Goal: Navigation & Orientation: Find specific page/section

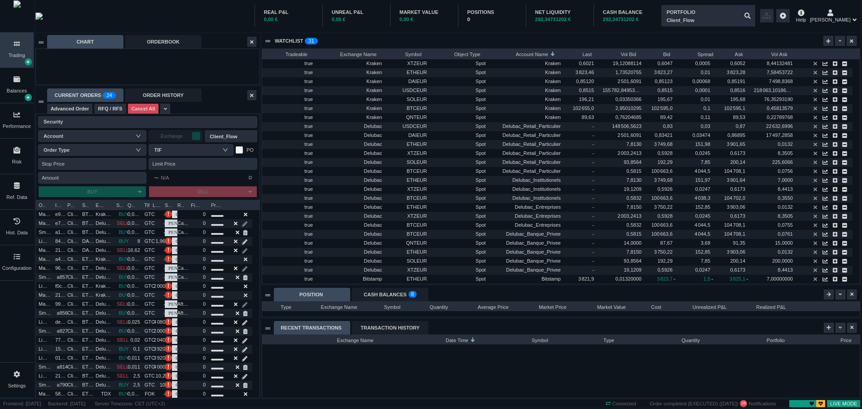
scroll to position [63, 597]
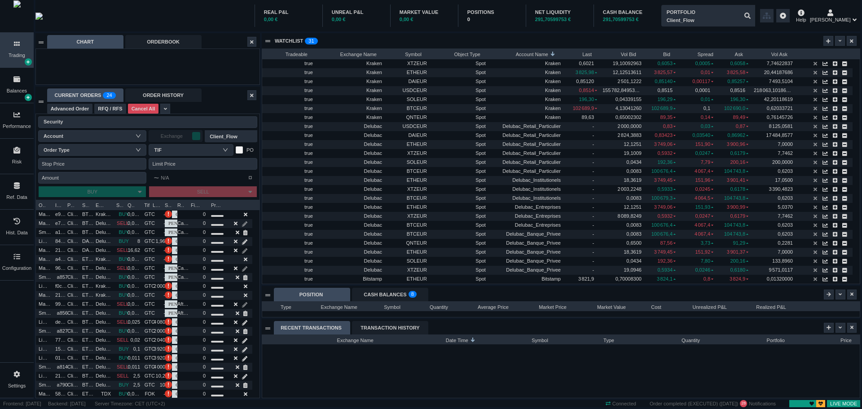
click at [380, 296] on div "CASH BALANCES 0 1 2 3 4 5 6 7 8 9 0 1 2 3 4 5 6 7 8 9 0 1 2 3 4 5 6 7 8 9" at bounding box center [390, 294] width 76 height 13
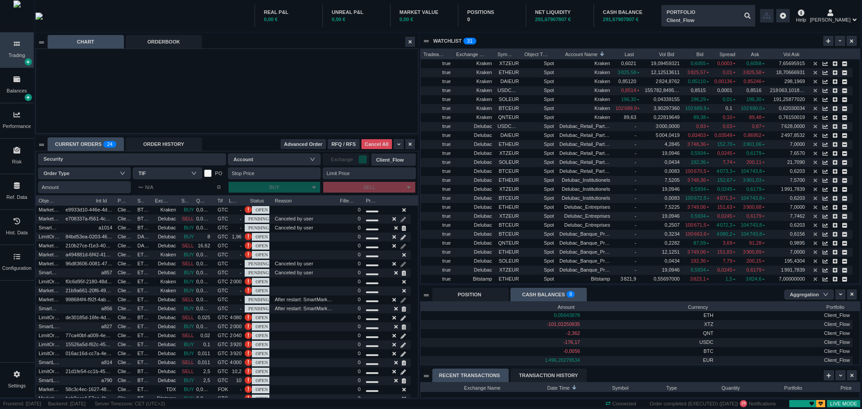
scroll to position [202, 382]
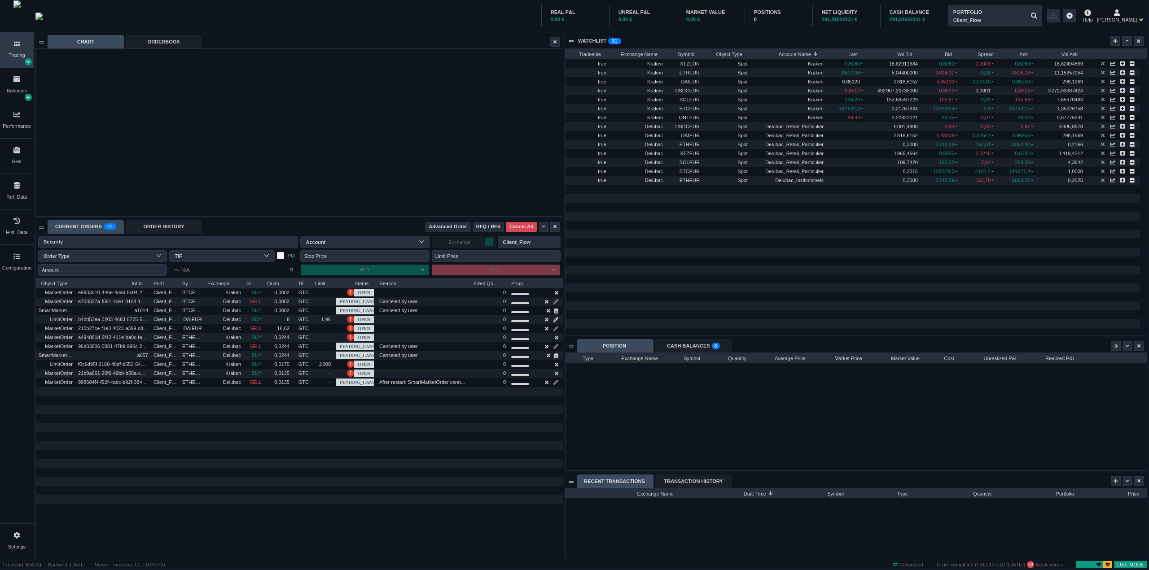
scroll to position [71, 581]
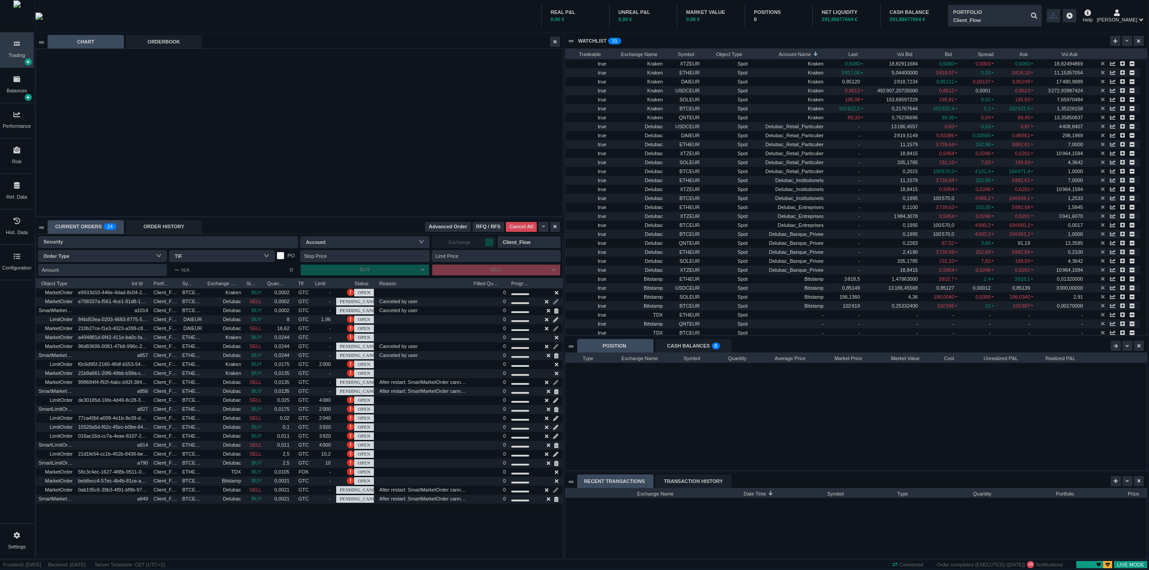
drag, startPoint x: 17, startPoint y: 193, endPoint x: 326, endPoint y: 244, distance: 313.3
click at [17, 192] on div "Ref. Data" at bounding box center [17, 191] width 34 height 35
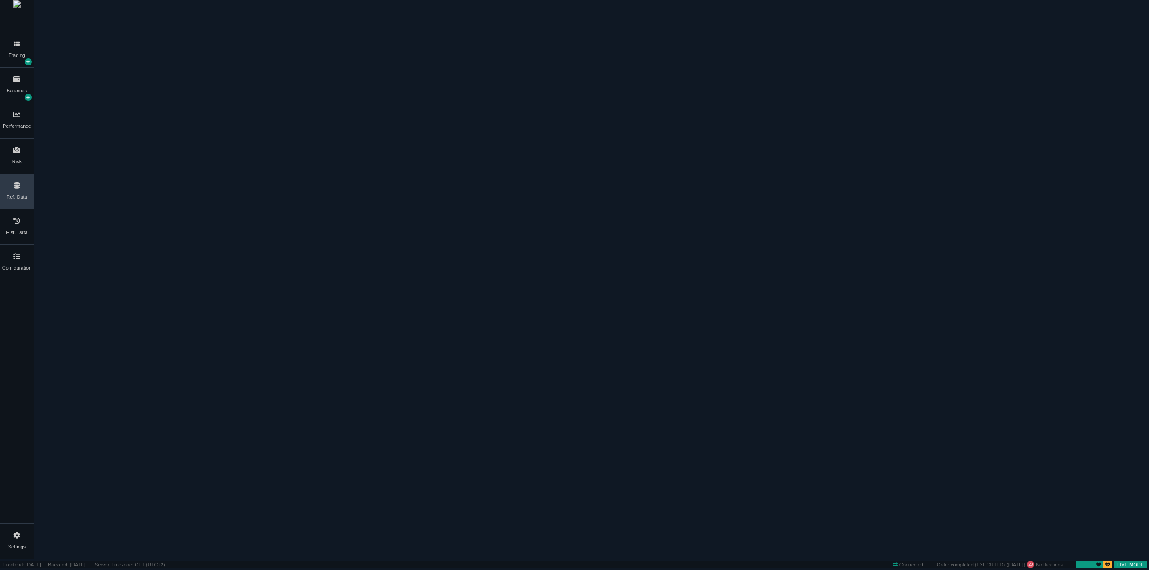
scroll to position [0, 0]
click at [446, 34] on div "Security" at bounding box center [434, 30] width 23 height 8
click at [104, 22] on div "Forex" at bounding box center [96, 17] width 16 height 8
